Goal: Check status

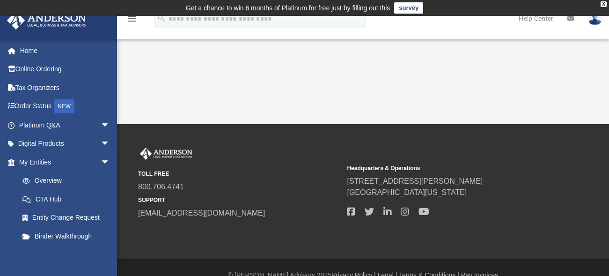
scroll to position [16, 0]
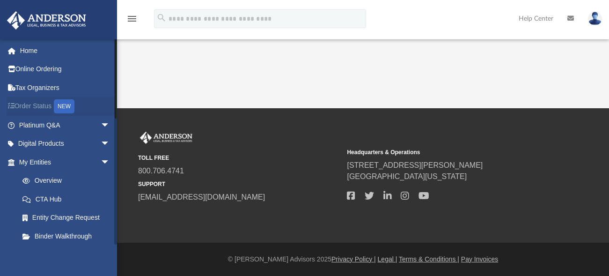
click at [55, 102] on link "Order Status NEW" at bounding box center [65, 106] width 117 height 19
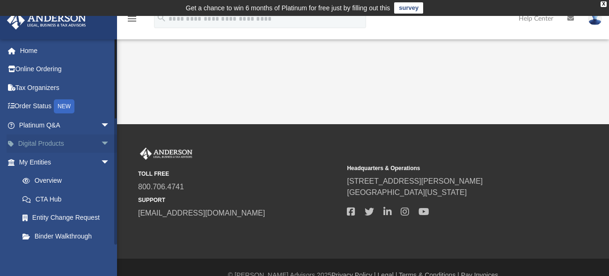
click at [101, 140] on span "arrow_drop_down" at bounding box center [110, 143] width 19 height 19
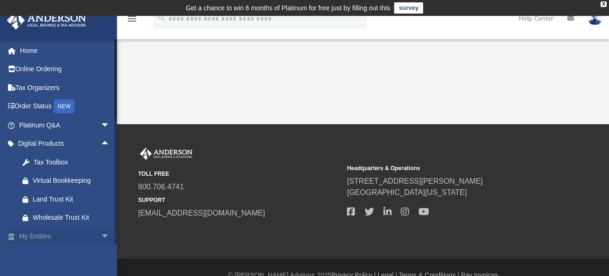
click at [101, 234] on span "arrow_drop_down" at bounding box center [110, 236] width 19 height 19
click at [101, 232] on span "arrow_drop_up" at bounding box center [110, 236] width 19 height 19
click at [101, 139] on span "arrow_drop_up" at bounding box center [110, 143] width 19 height 19
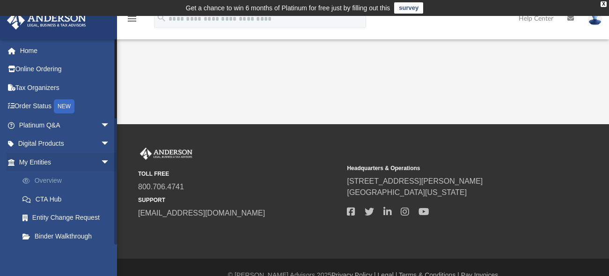
click at [64, 177] on link "Overview" at bounding box center [68, 180] width 111 height 19
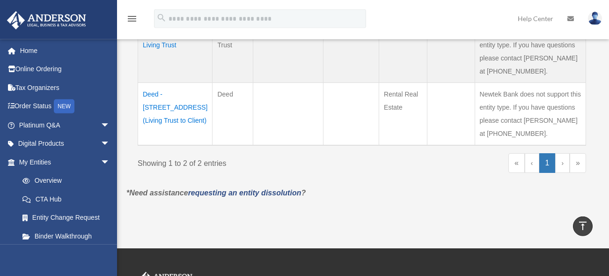
scroll to position [270, 0]
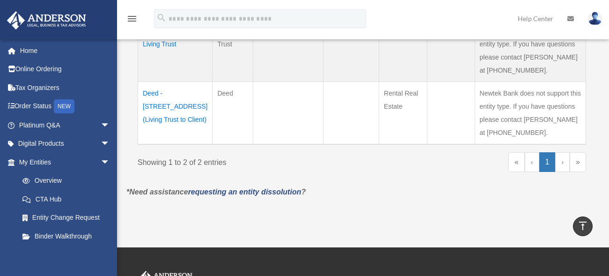
click at [167, 104] on td "Deed - 50454 Burns Canyon Road (Living Trust to Client)" at bounding box center [175, 113] width 74 height 63
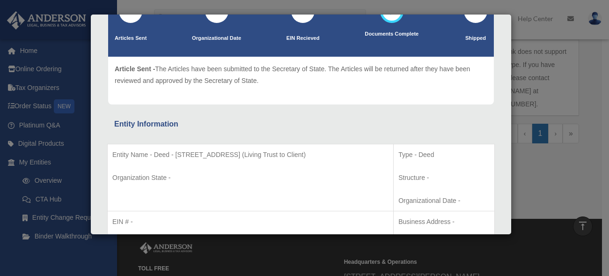
scroll to position [77, 0]
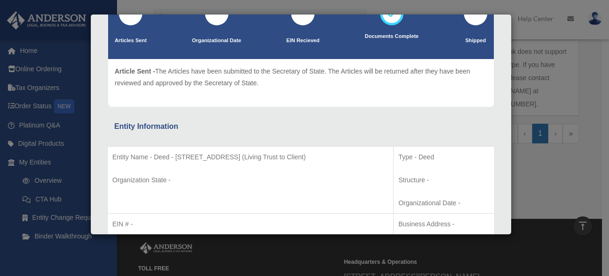
click at [29, 50] on div "Details × Articles Sent Organizational Date" at bounding box center [304, 138] width 609 height 276
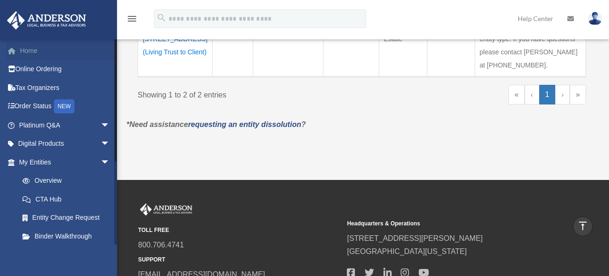
click at [29, 48] on link "Home" at bounding box center [65, 50] width 117 height 19
